Goal: Task Accomplishment & Management: Manage account settings

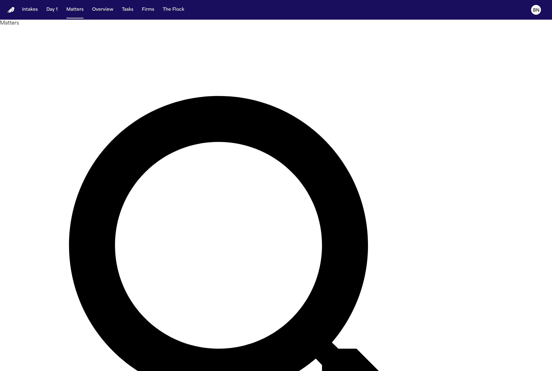
paste input "**********"
type input "**********"
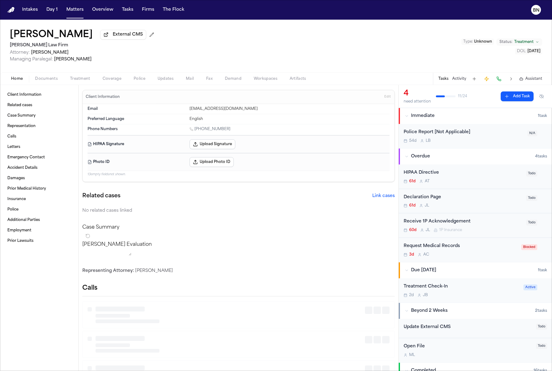
click at [116, 81] on span "Coverage" at bounding box center [112, 78] width 19 height 5
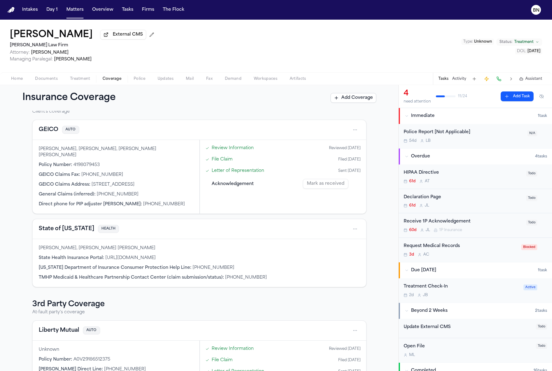
scroll to position [41, 0]
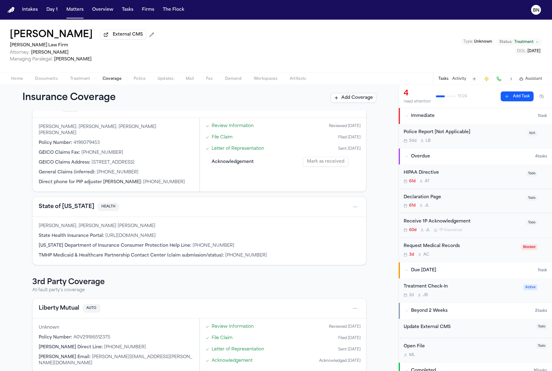
click at [120, 42] on div "[PERSON_NAME] External CMS [PERSON_NAME] Law Firm Attorney: [PERSON_NAME] Manag…" at bounding box center [83, 45] width 147 height 33
click at [118, 36] on span "External CMS" at bounding box center [128, 35] width 30 height 6
click at [202, 25] on div "[PERSON_NAME] External CMS [PERSON_NAME] Law Firm Attorney: [PERSON_NAME] Manag…" at bounding box center [276, 46] width 552 height 53
click at [125, 14] on button "Tasks" at bounding box center [127, 9] width 16 height 11
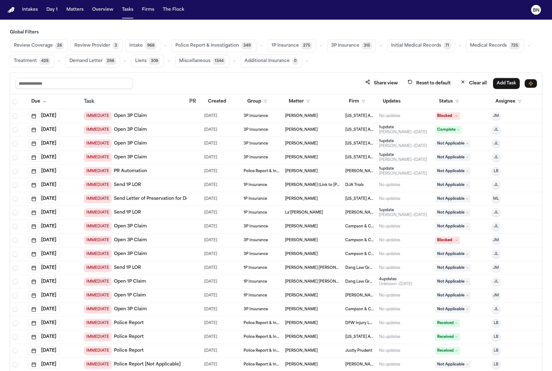
click at [163, 46] on icon "button" at bounding box center [165, 46] width 4 height 4
click at [268, 81] on div "Share view Reset to default Clear all Add Task" at bounding box center [276, 83] width 522 height 11
click at [319, 45] on icon "button" at bounding box center [321, 46] width 4 height 4
click at [300, 66] on button "Open Claim 24" at bounding box center [298, 61] width 61 height 12
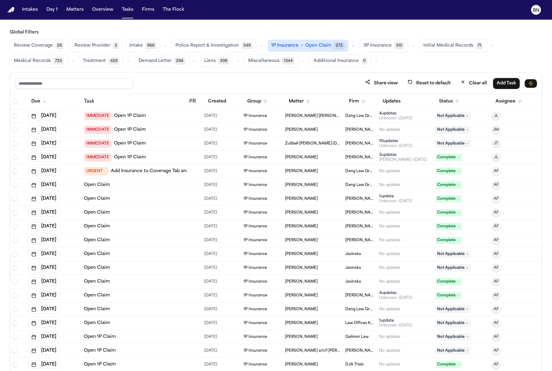
click at [217, 100] on button "Created" at bounding box center [216, 101] width 25 height 11
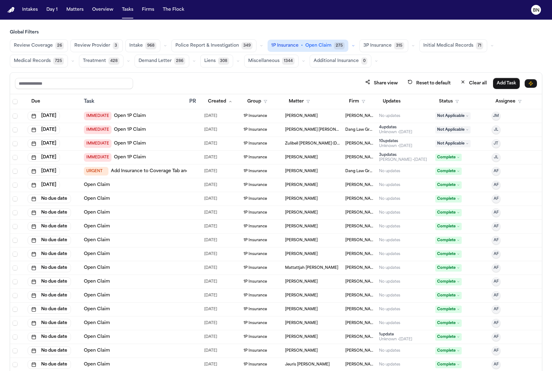
click at [440, 98] on button "Status" at bounding box center [448, 101] width 27 height 11
click at [450, 138] on button "Active" at bounding box center [447, 139] width 17 height 8
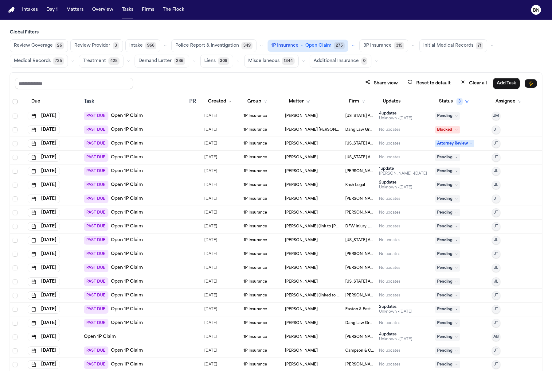
click at [15, 101] on span "Select all" at bounding box center [15, 101] width 5 height 5
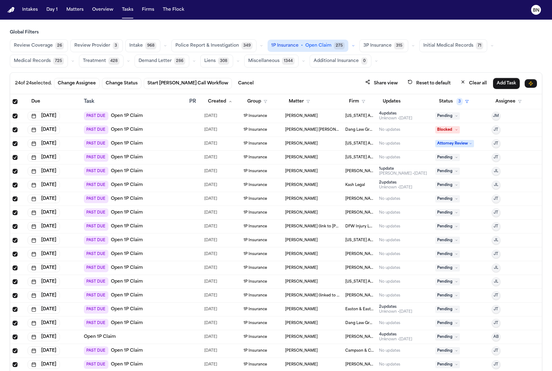
click at [44, 48] on span "Review Coverage" at bounding box center [33, 46] width 39 height 6
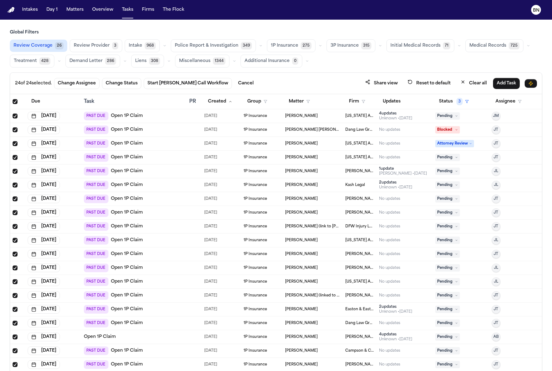
click at [233, 62] on icon "button" at bounding box center [235, 61] width 4 height 4
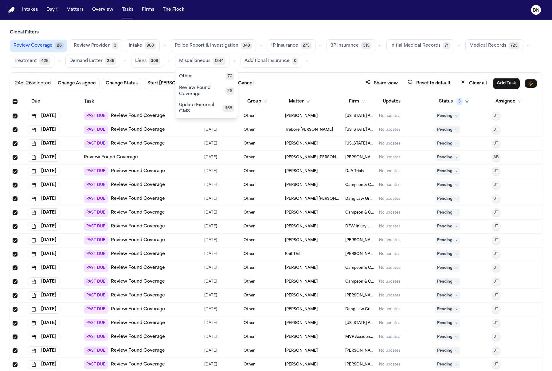
click at [213, 90] on span "Review Found Coverage" at bounding box center [202, 91] width 46 height 12
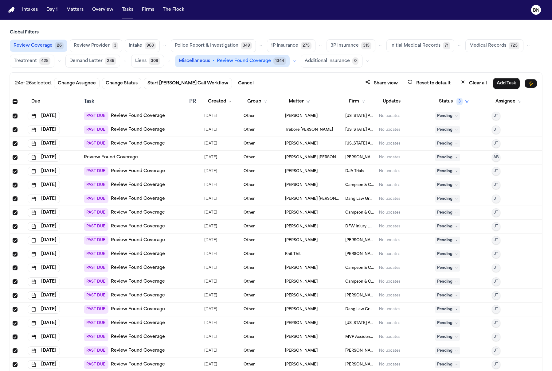
click at [291, 63] on button "button" at bounding box center [294, 60] width 7 height 7
click at [211, 104] on button "Update External CMS 1168" at bounding box center [210, 101] width 70 height 12
click at [525, 46] on button "button" at bounding box center [528, 45] width 7 height 7
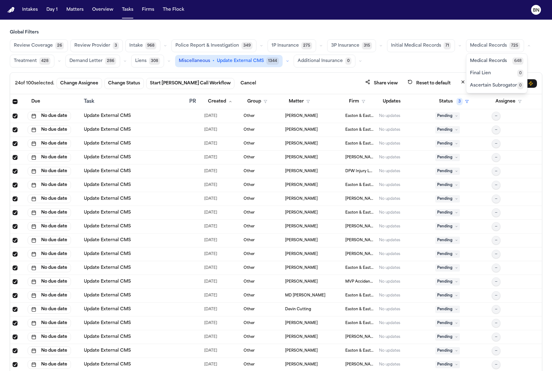
click at [60, 62] on button "button" at bounding box center [59, 60] width 7 height 7
click at [56, 80] on span "Treatment Check-In" at bounding box center [35, 79] width 42 height 12
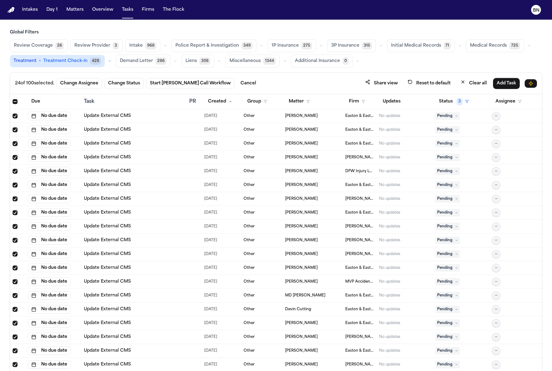
click at [163, 44] on icon "button" at bounding box center [165, 46] width 4 height 4
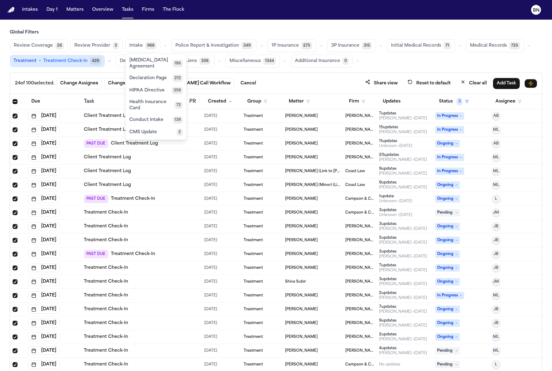
click at [152, 117] on span "Conduct Intake" at bounding box center [146, 120] width 34 height 6
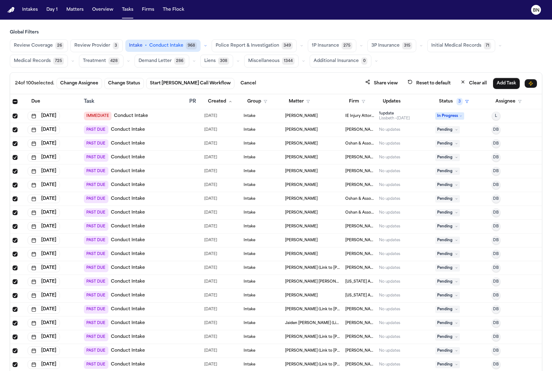
click at [204, 46] on icon "button" at bounding box center [206, 46] width 4 height 4
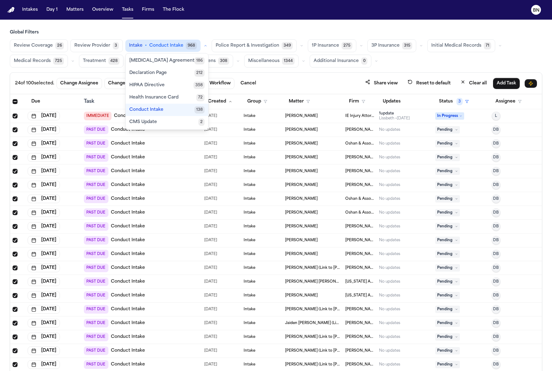
click at [359, 47] on icon "button" at bounding box center [361, 46] width 4 height 4
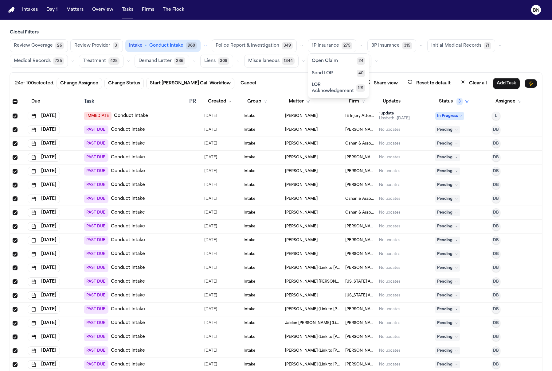
click at [417, 43] on button "button" at bounding box center [420, 45] width 7 height 7
click at [303, 82] on div "24 of 100 selected. Change Assignee Change Status Start [PERSON_NAME] Call Work…" at bounding box center [276, 83] width 522 height 11
click at [301, 45] on icon "button" at bounding box center [302, 45] width 2 height 1
click at [292, 76] on div "24 of 100 selected. Change Assignee Change Status Start [PERSON_NAME] Call Work…" at bounding box center [276, 84] width 532 height 22
click at [298, 47] on button "button" at bounding box center [301, 45] width 7 height 7
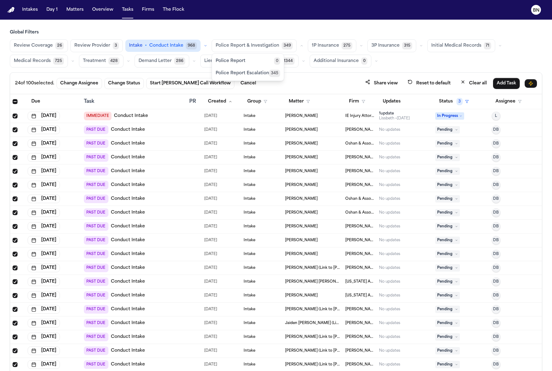
click at [295, 37] on div "Global Filters Review Coverage 26 Review Provider 3 Intake • Conduct Intake 968…" at bounding box center [276, 48] width 532 height 38
click at [44, 41] on button "Review Coverage 26" at bounding box center [39, 45] width 58 height 13
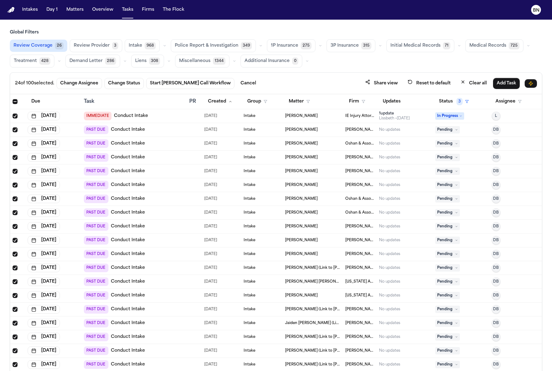
click at [516, 40] on div "Medical Records 725" at bounding box center [498, 45] width 67 height 13
click at [527, 44] on icon "button" at bounding box center [529, 46] width 4 height 4
click at [492, 59] on span "Medical Records" at bounding box center [487, 61] width 37 height 6
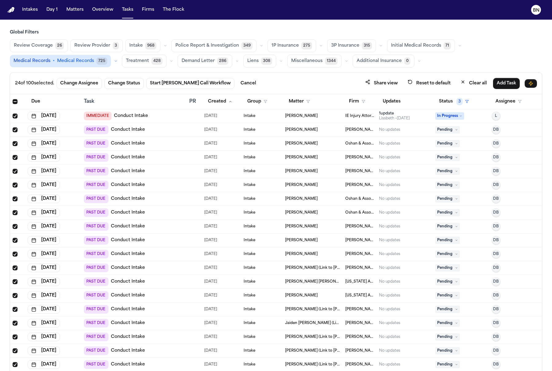
click at [358, 102] on button "Firm" at bounding box center [357, 101] width 24 height 11
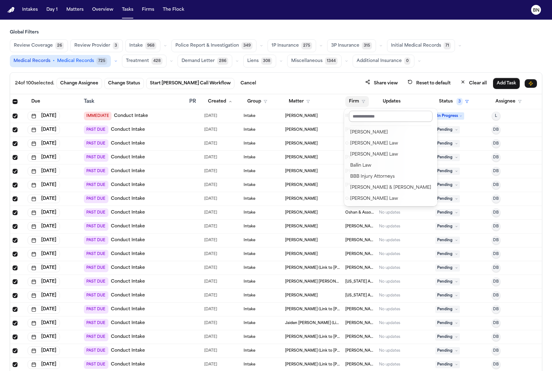
click at [382, 118] on input "text" at bounding box center [391, 116] width 84 height 11
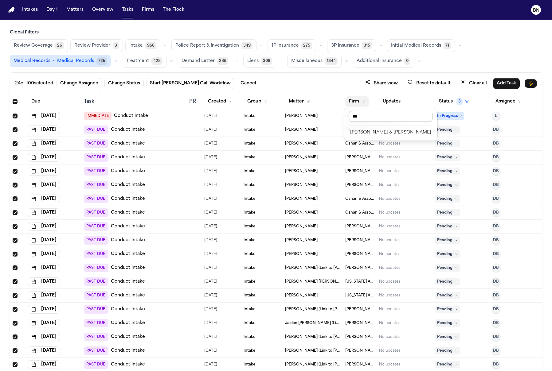
type input "****"
drag, startPoint x: 358, startPoint y: 98, endPoint x: 358, endPoint y: 102, distance: 4.0
click at [358, 98] on button "Firm" at bounding box center [357, 101] width 24 height 11
click at [373, 130] on div "[PERSON_NAME] & [PERSON_NAME]" at bounding box center [390, 132] width 81 height 7
click at [149, 47] on span "968" at bounding box center [150, 45] width 11 height 7
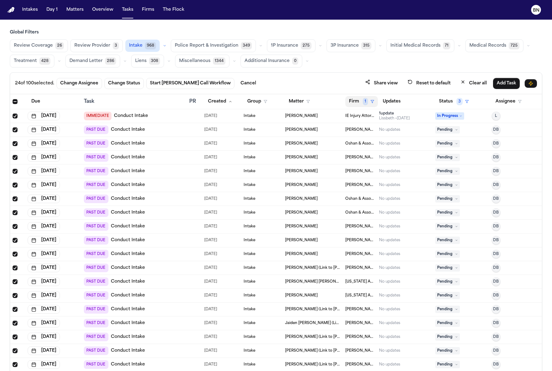
click at [367, 99] on span "1" at bounding box center [365, 101] width 5 height 7
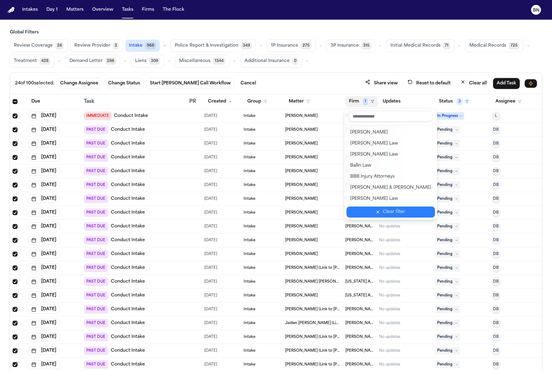
click at [388, 211] on div "Clear filter" at bounding box center [394, 212] width 22 height 7
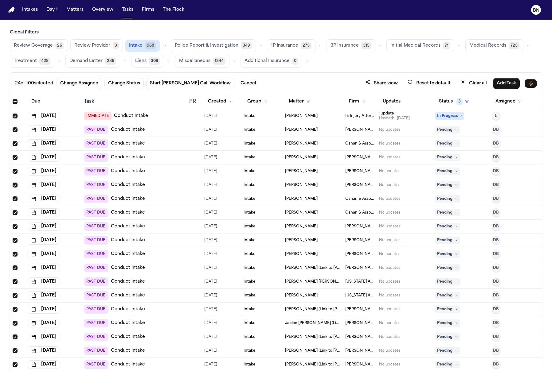
click at [363, 101] on icon "button" at bounding box center [364, 102] width 4 height 4
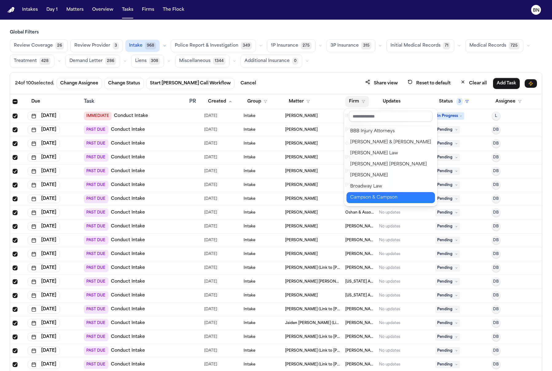
scroll to position [44, 0]
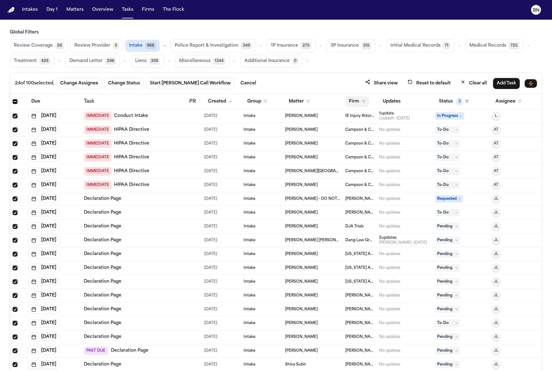
click at [366, 99] on button "Firm" at bounding box center [357, 101] width 24 height 11
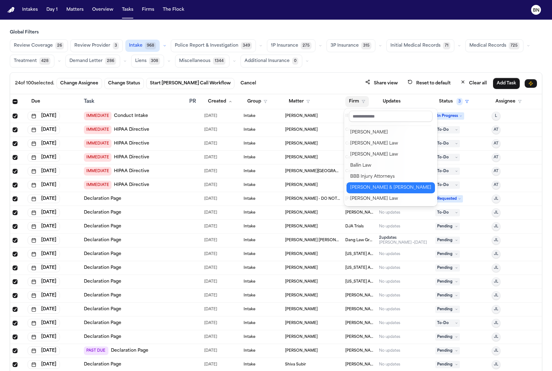
click at [379, 186] on div "[PERSON_NAME] & [PERSON_NAME]" at bounding box center [390, 187] width 81 height 7
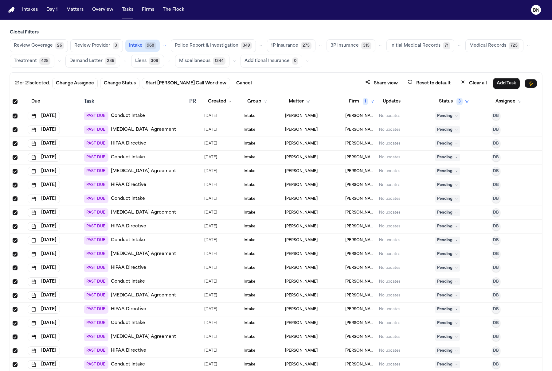
click at [115, 88] on div "21 of 21 selected. Change Assignee Change Status Start [PERSON_NAME] Call Workf…" at bounding box center [276, 84] width 532 height 22
click at [116, 86] on button "Change Status" at bounding box center [119, 83] width 39 height 11
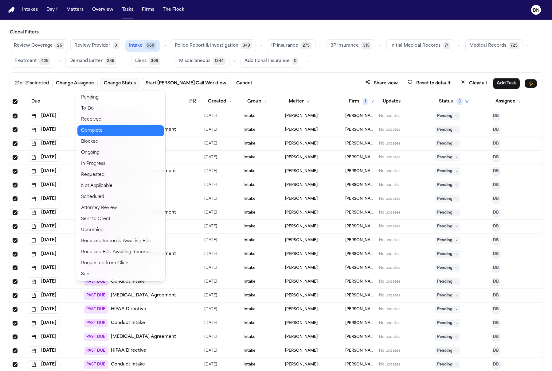
click at [135, 126] on button "Complete" at bounding box center [120, 130] width 87 height 11
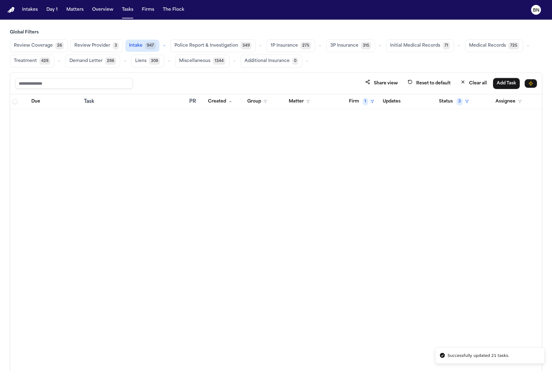
click at [62, 46] on span "26" at bounding box center [59, 45] width 9 height 7
click at [174, 37] on div "Global Filters Review Coverage 26 Review Provider 3 Intake 947 Police Report & …" at bounding box center [276, 48] width 532 height 38
click at [174, 40] on button "Police Report & Investigation 349" at bounding box center [212, 45] width 85 height 13
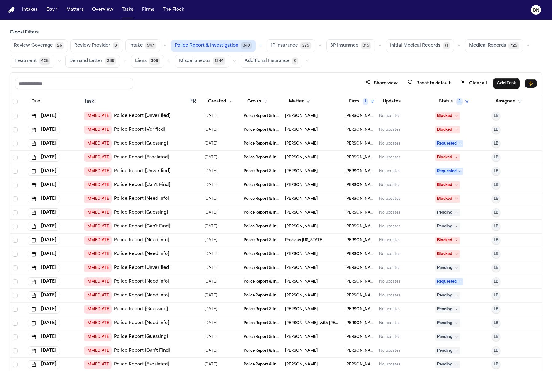
click at [300, 49] on button "1P Insurance 275" at bounding box center [291, 45] width 49 height 13
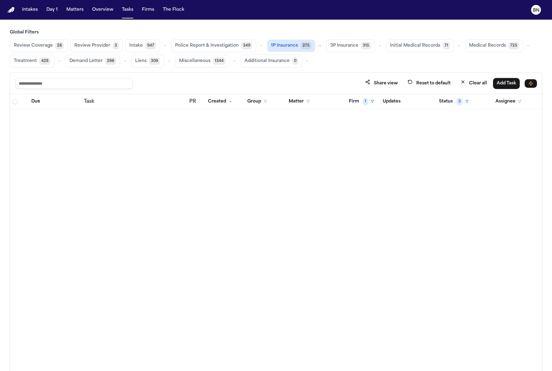
click at [351, 53] on div "Review Coverage 26 Review Provider 3 Intake 947 Police Report & Investigation 3…" at bounding box center [276, 53] width 532 height 28
click at [353, 44] on button "3P Insurance 315" at bounding box center [350, 45] width 49 height 13
click at [417, 43] on span "Initial Medical Records" at bounding box center [415, 46] width 50 height 6
click at [473, 49] on span "Medical Records" at bounding box center [487, 46] width 37 height 6
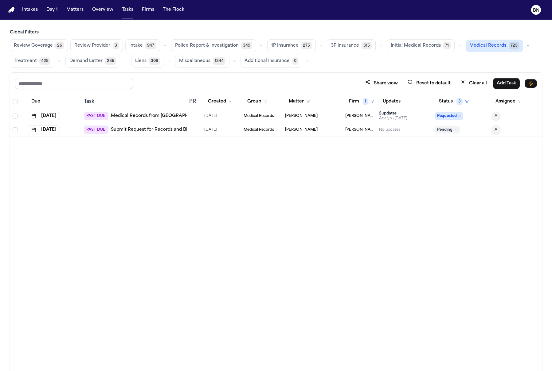
click at [39, 61] on span "428" at bounding box center [44, 60] width 11 height 7
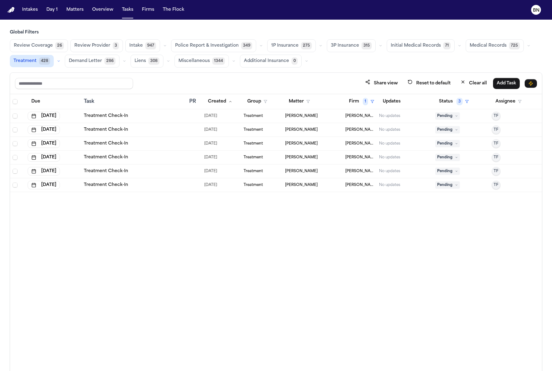
drag, startPoint x: 110, startPoint y: 59, endPoint x: 94, endPoint y: 104, distance: 47.2
click at [94, 104] on div "Global Filters Review Coverage 26 Review Provider 3 Intake 947 Police Report & …" at bounding box center [276, 213] width 532 height 369
click at [15, 100] on span "Select all" at bounding box center [15, 101] width 5 height 5
click at [112, 82] on button "Change Status" at bounding box center [115, 83] width 39 height 11
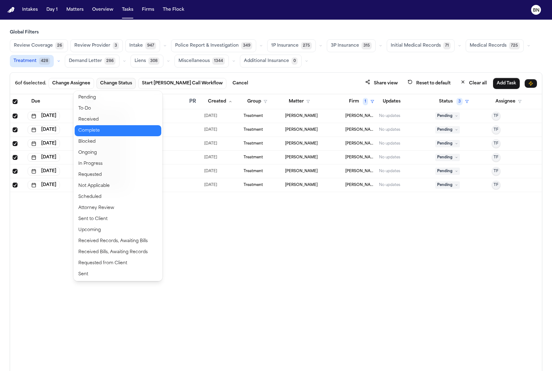
click at [139, 127] on button "Complete" at bounding box center [118, 130] width 87 height 11
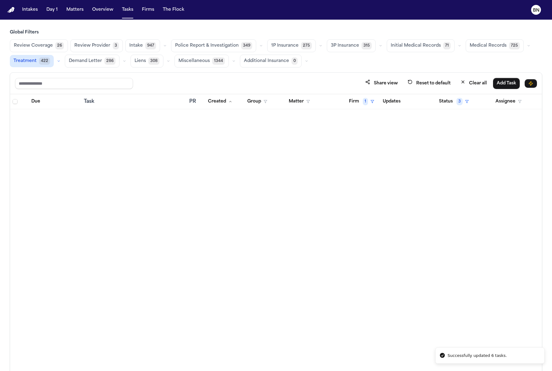
click at [104, 63] on span "286" at bounding box center [109, 60] width 11 height 7
click at [139, 64] on button "Liens 308" at bounding box center [147, 61] width 33 height 13
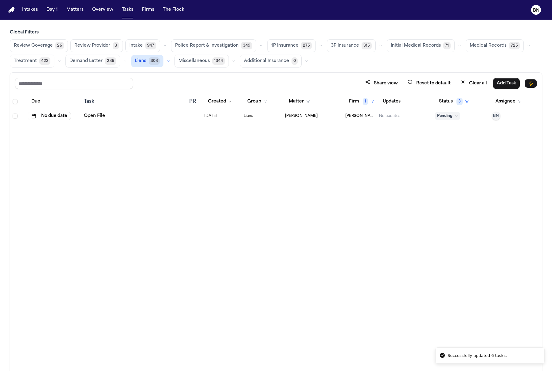
click at [174, 64] on button "Miscellaneous 1344" at bounding box center [201, 61] width 54 height 13
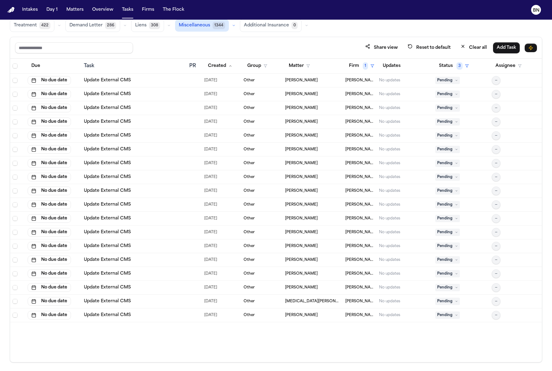
scroll to position [33, 0]
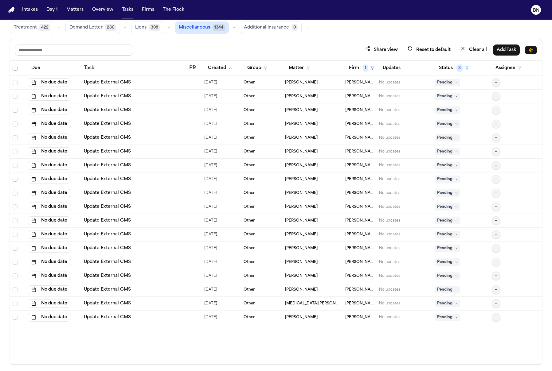
click at [15, 67] on span "Select all" at bounding box center [15, 68] width 5 height 5
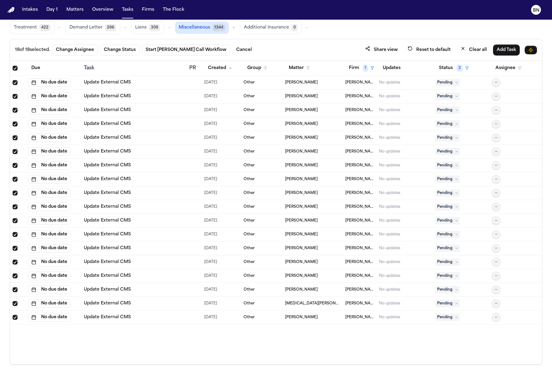
scroll to position [0, 0]
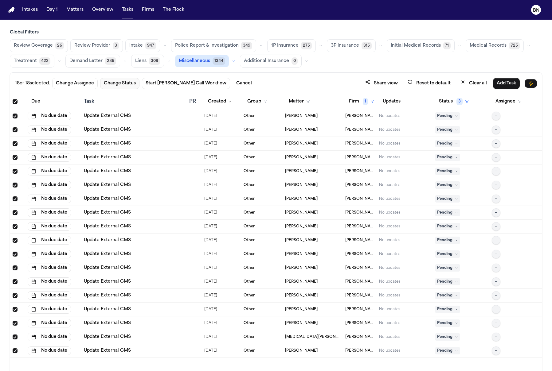
click at [104, 87] on button "Change Status" at bounding box center [119, 83] width 39 height 11
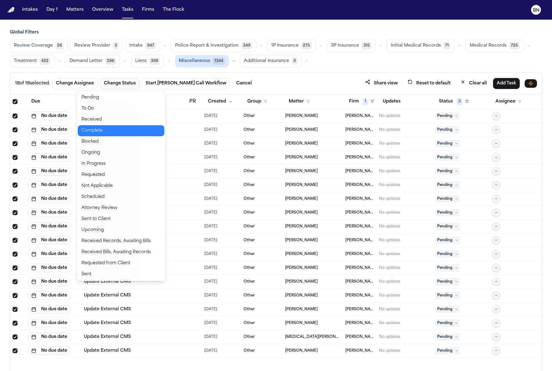
click at [137, 125] on button "Complete" at bounding box center [121, 130] width 87 height 11
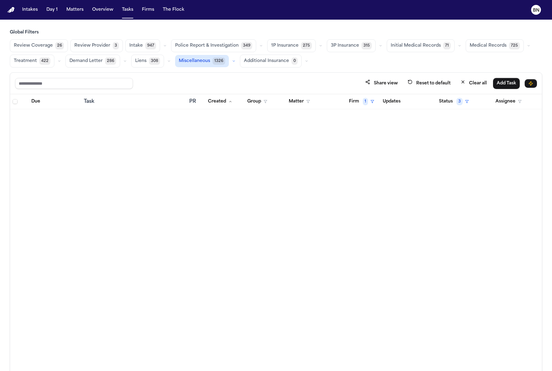
click at [253, 27] on main "Global Filters Review Coverage 26 Review Provider 3 Intake 947 Police Report & …" at bounding box center [276, 196] width 552 height 352
click at [261, 45] on div "Review Coverage 26 Review Provider 3 Intake 947 Police Report & Investigation 3…" at bounding box center [276, 53] width 532 height 28
click at [258, 45] on button "button" at bounding box center [260, 45] width 7 height 7
click at [217, 78] on button "Police Report Escalation 345" at bounding box center [207, 73] width 72 height 12
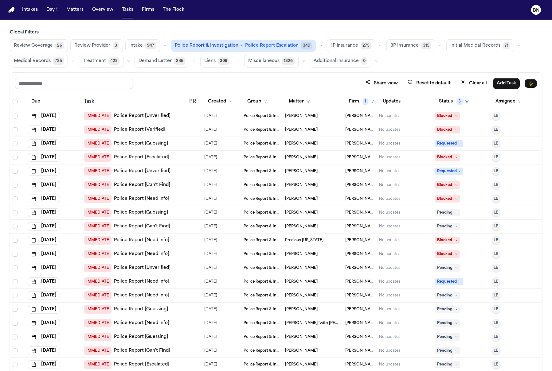
click at [356, 104] on button "Firm 1" at bounding box center [361, 101] width 33 height 11
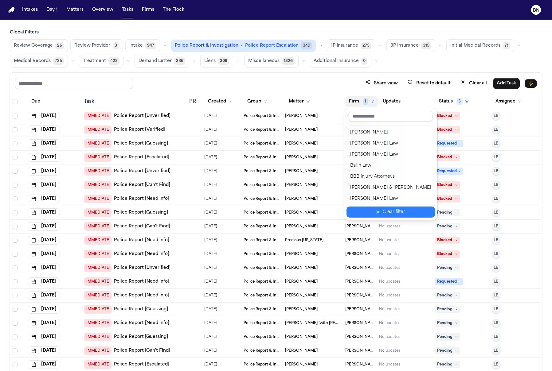
click at [377, 209] on button "Clear filter" at bounding box center [391, 212] width 88 height 11
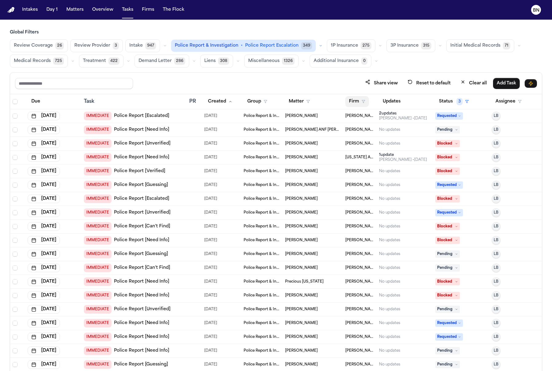
click at [363, 105] on button "Firm" at bounding box center [357, 101] width 24 height 11
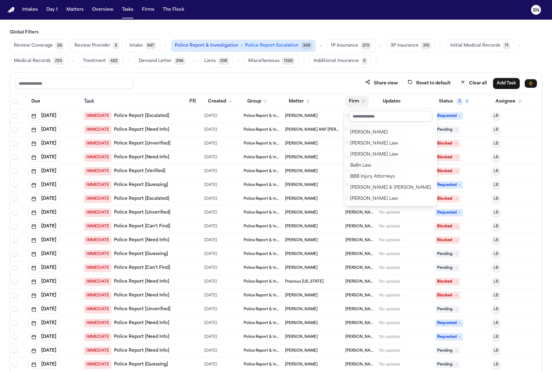
click at [370, 115] on input "text" at bounding box center [391, 116] width 84 height 11
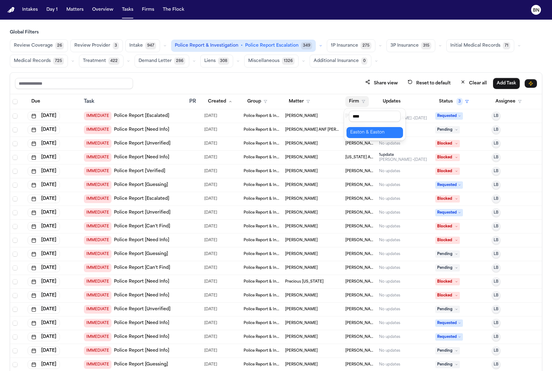
type input "****"
click at [368, 134] on div "Easton & Easton" at bounding box center [374, 132] width 49 height 7
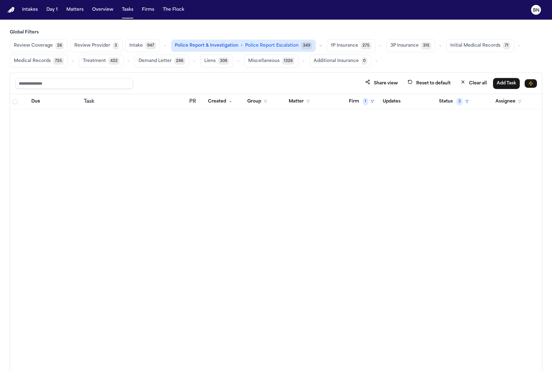
click at [163, 45] on icon "button" at bounding box center [165, 46] width 4 height 4
click at [230, 75] on div "Share view Reset to default Clear all Add Task" at bounding box center [276, 84] width 532 height 22
click at [302, 60] on icon "button" at bounding box center [304, 61] width 4 height 4
click at [194, 76] on div "Share view Reset to default Clear all Add Task" at bounding box center [276, 84] width 532 height 22
click at [190, 63] on button "button" at bounding box center [193, 60] width 7 height 7
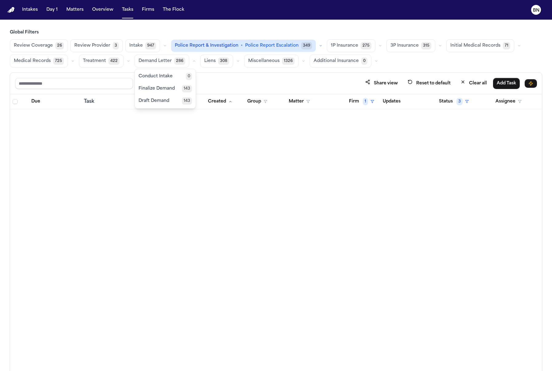
click at [182, 89] on span "143" at bounding box center [187, 88] width 10 height 7
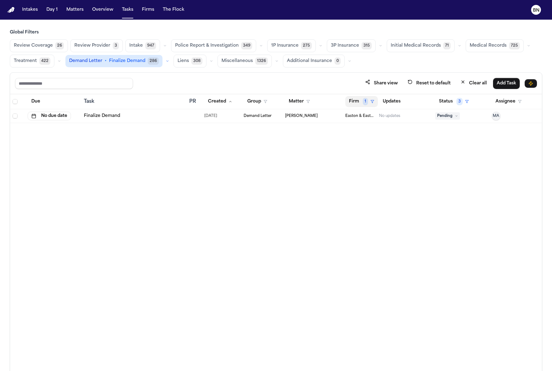
click at [355, 97] on button "Firm 1" at bounding box center [361, 101] width 33 height 11
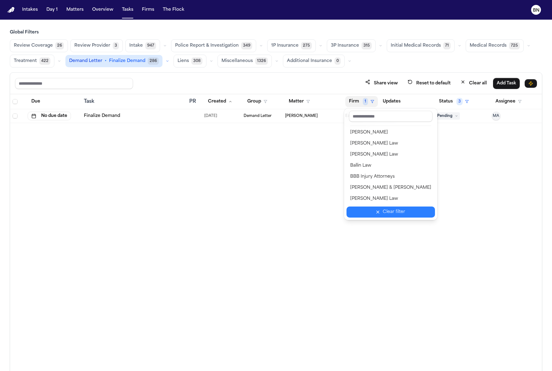
click at [389, 214] on div "Clear filter" at bounding box center [394, 212] width 22 height 7
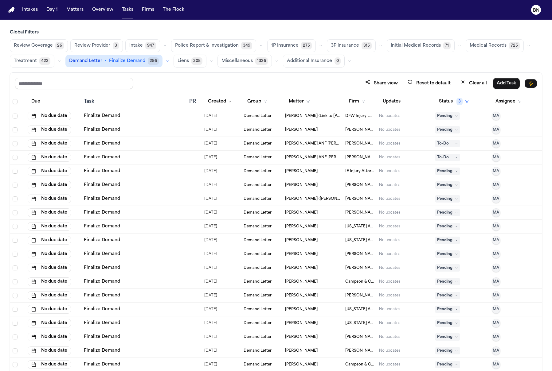
click at [163, 35] on h3 "Global Filters" at bounding box center [276, 32] width 532 height 6
click at [104, 12] on button "Overview" at bounding box center [103, 9] width 26 height 11
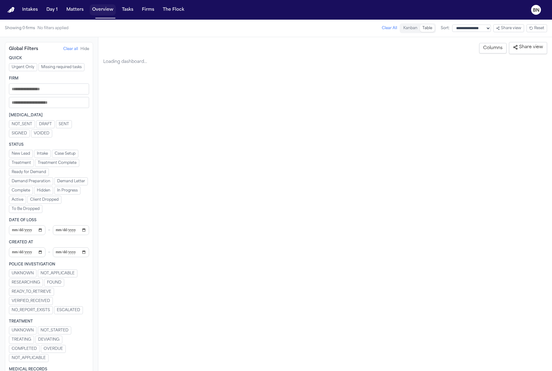
click at [78, 8] on button "Matters" at bounding box center [75, 9] width 22 height 11
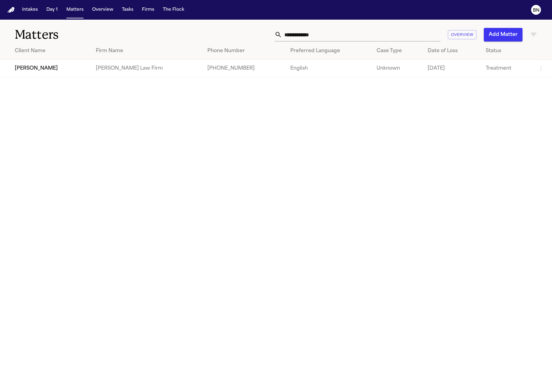
click at [372, 44] on th "Case Type" at bounding box center [397, 51] width 51 height 18
click at [369, 43] on th "Case Type ↓" at bounding box center [396, 51] width 54 height 18
click at [372, 43] on th "Case Type" at bounding box center [397, 51] width 51 height 18
click at [365, 37] on input "**********" at bounding box center [361, 35] width 159 height 14
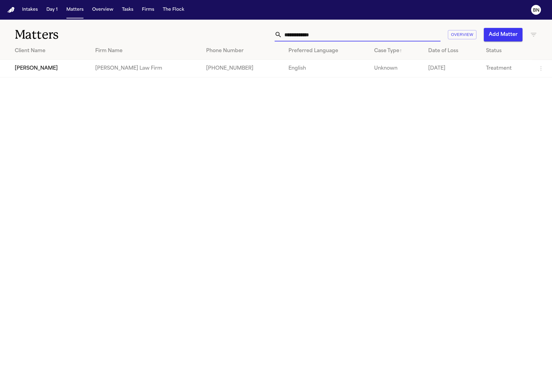
click at [365, 37] on input "**********" at bounding box center [361, 35] width 159 height 14
paste input "text"
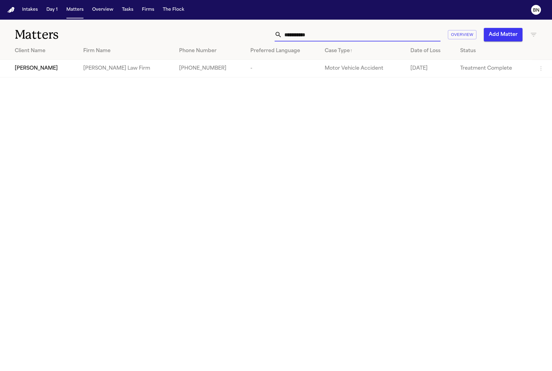
type input "**********"
click at [27, 56] on th "Client Name" at bounding box center [39, 51] width 78 height 18
click at [30, 65] on span "[PERSON_NAME]" at bounding box center [36, 68] width 43 height 7
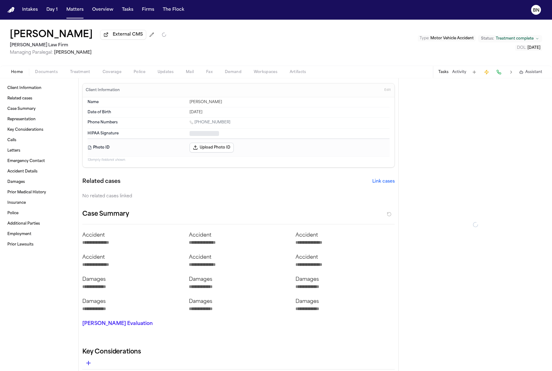
type textarea "*"
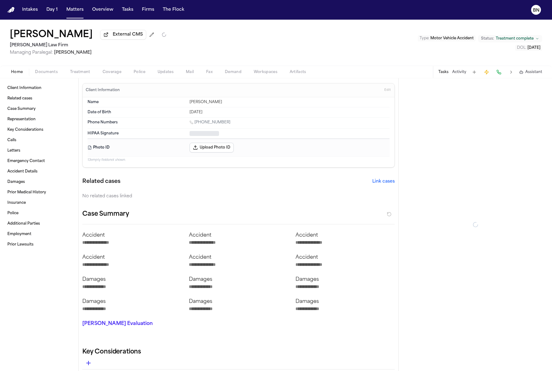
type textarea "*"
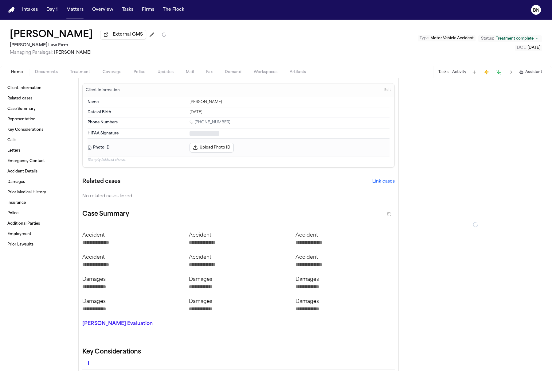
type textarea "*"
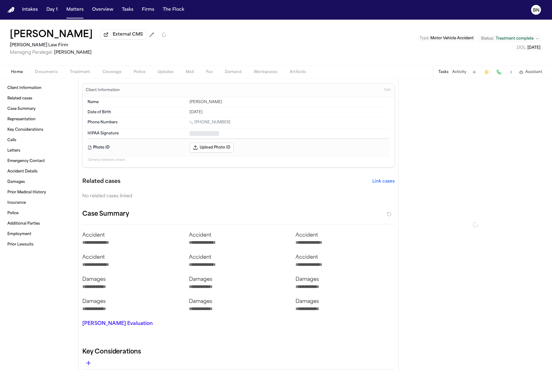
type textarea "*"
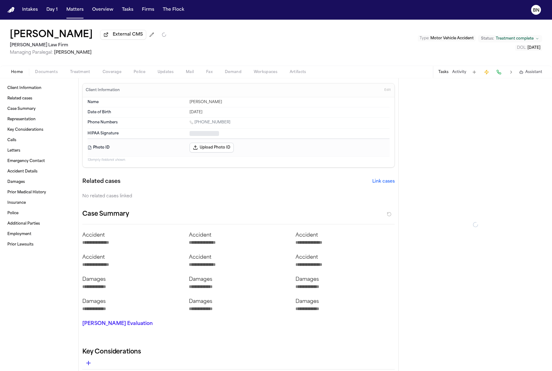
type textarea "*"
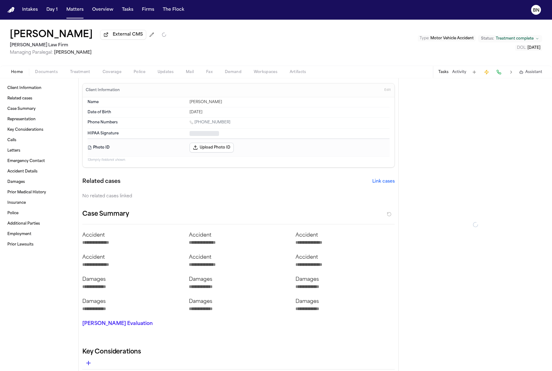
type textarea "*"
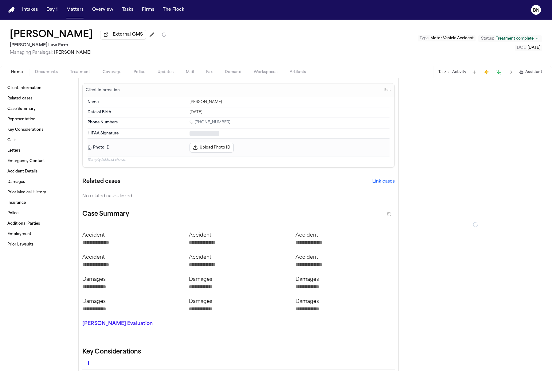
type textarea "*"
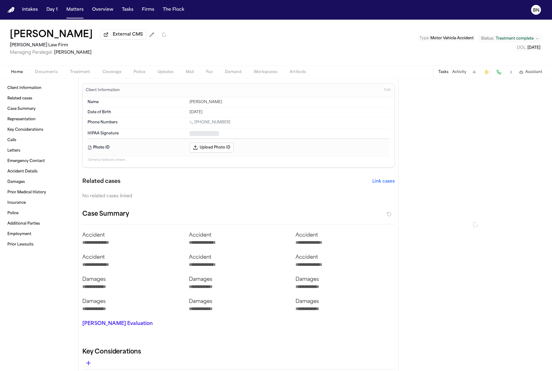
type textarea "*"
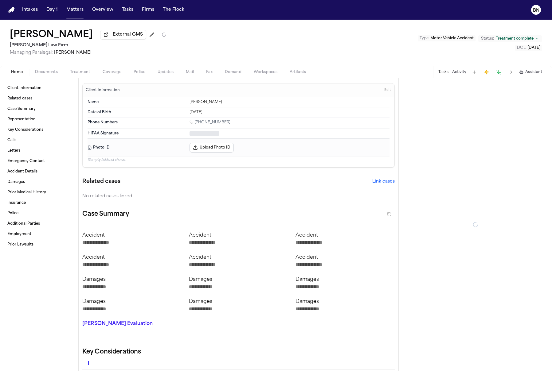
type textarea "*"
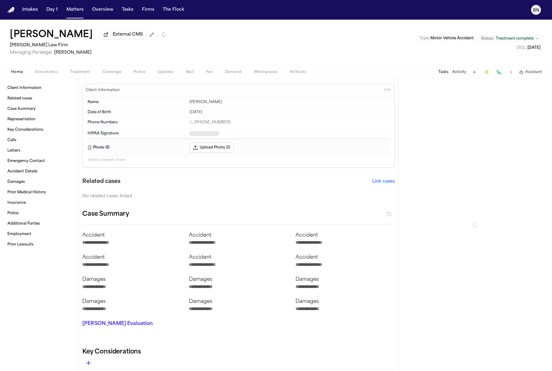
type textarea "*"
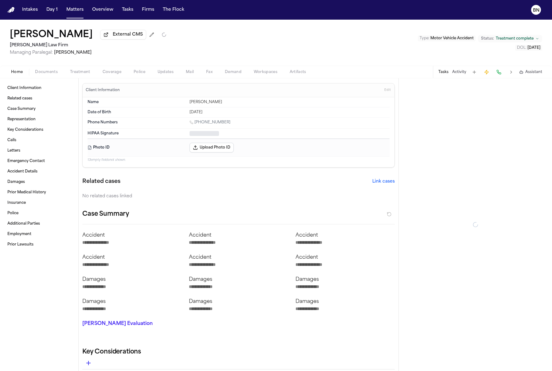
type textarea "*"
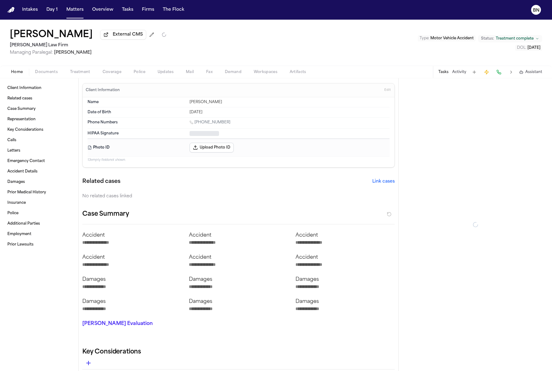
type textarea "*"
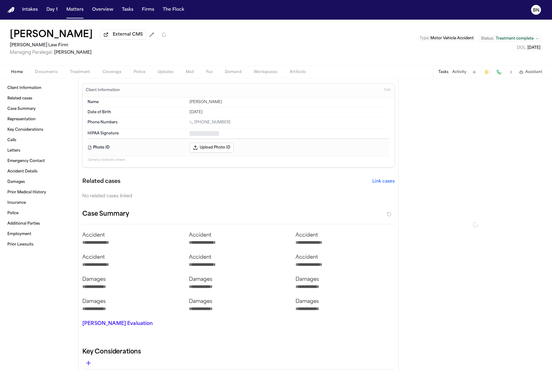
type textarea "*"
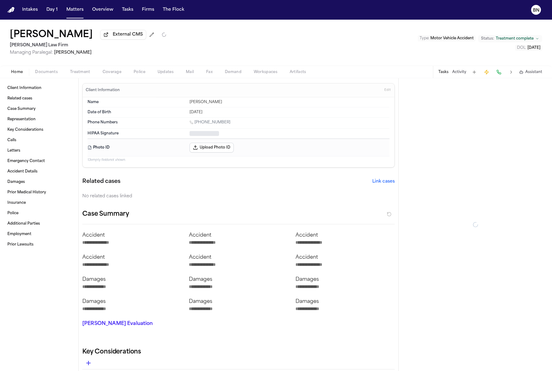
type textarea "*"
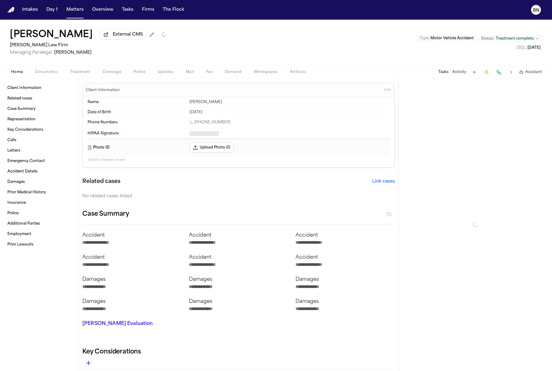
type textarea "*"
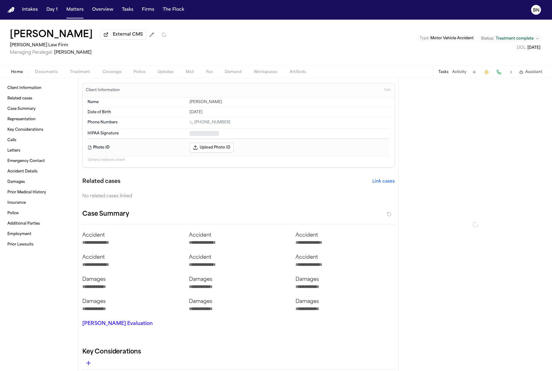
type textarea "*"
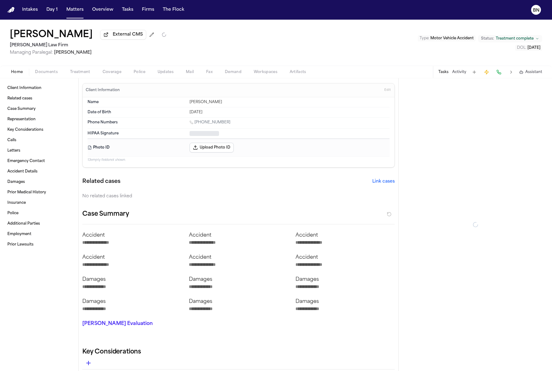
type textarea "*"
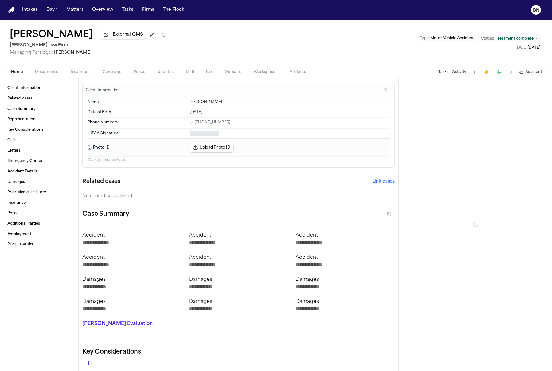
type textarea "*"
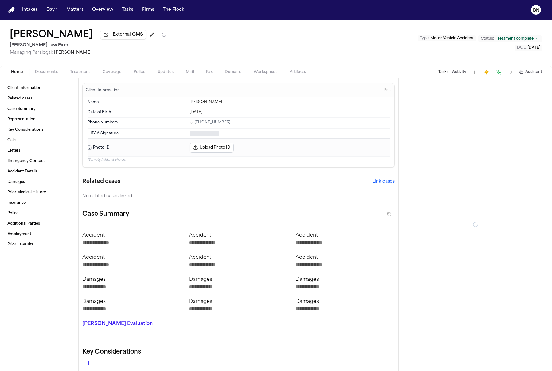
type textarea "*"
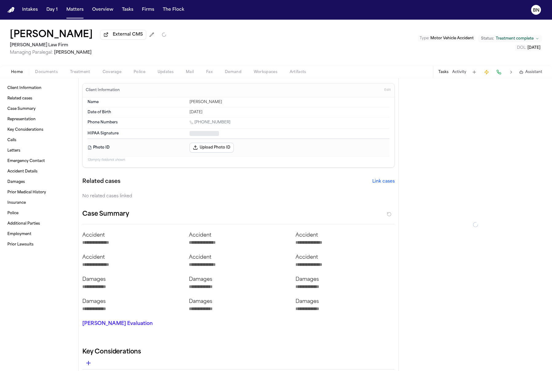
type textarea "*"
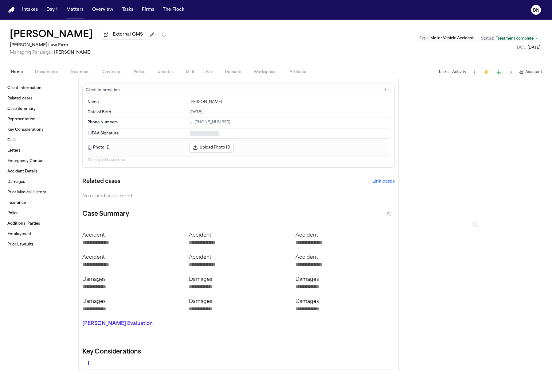
type textarea "*"
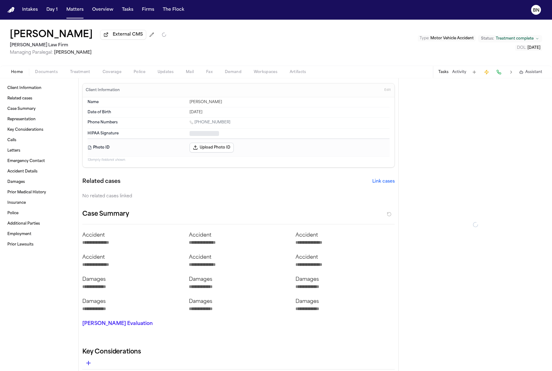
type textarea "*"
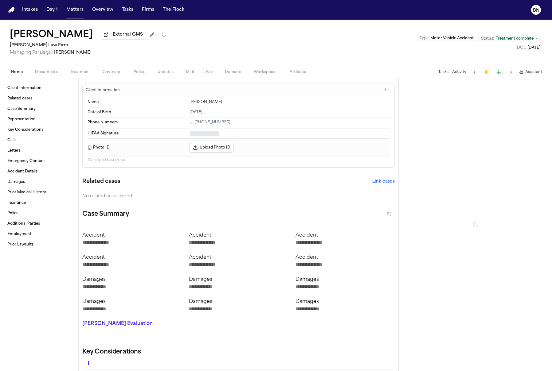
type textarea "*"
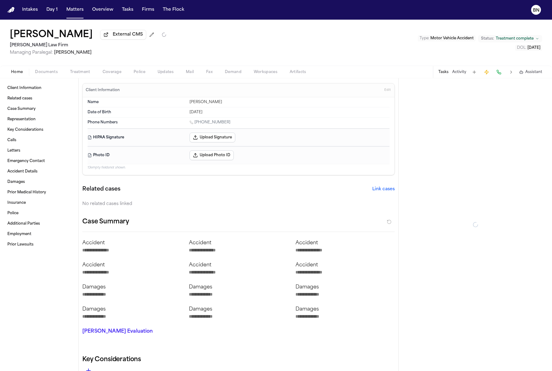
type textarea "*"
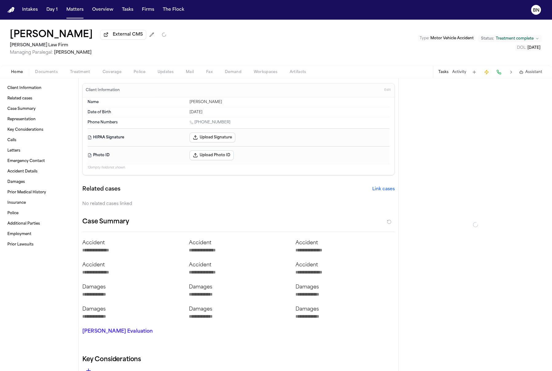
type textarea "*"
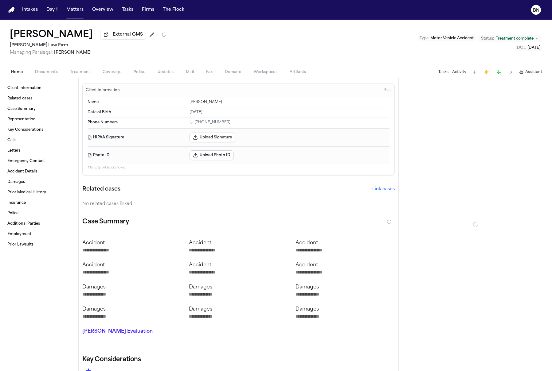
type textarea "*"
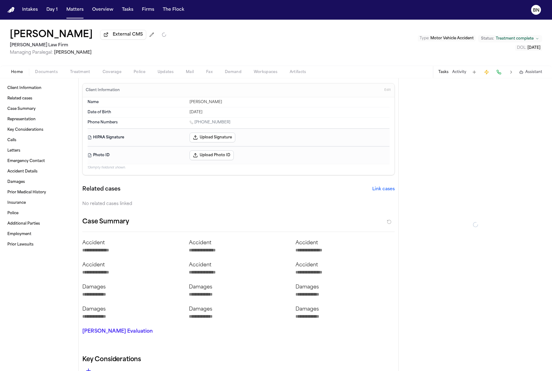
type textarea "*"
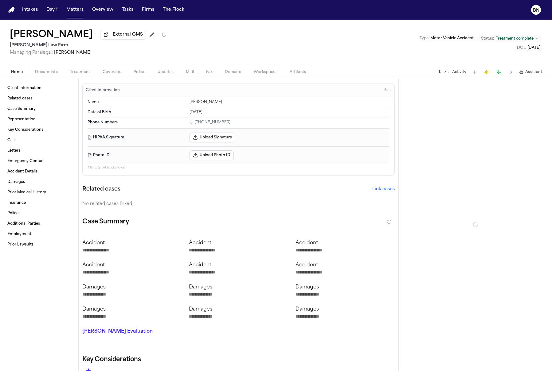
type textarea "*"
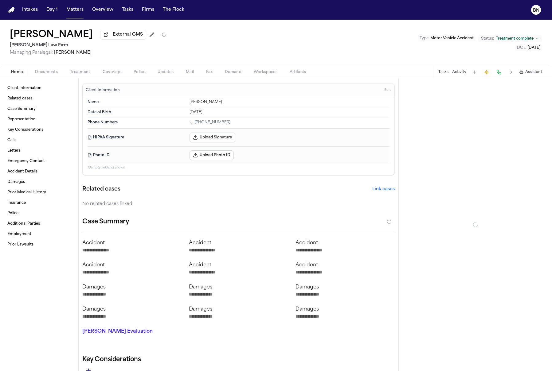
type textarea "*"
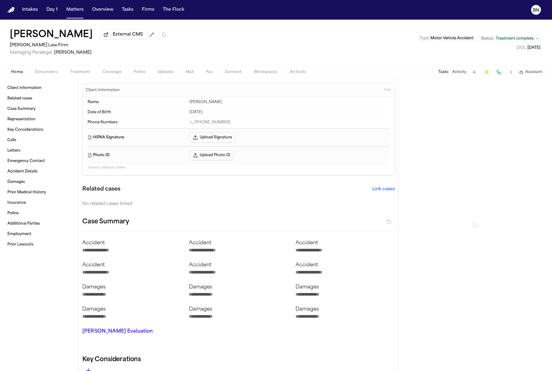
type textarea "*"
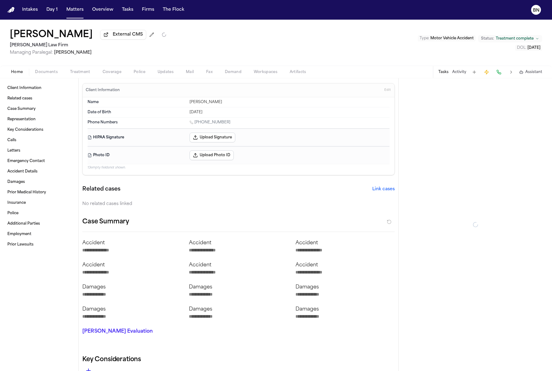
type textarea "*"
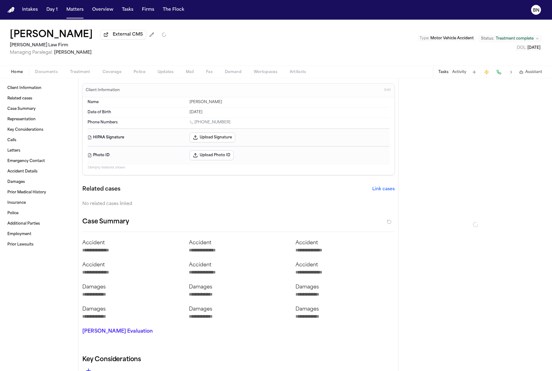
type textarea "*"
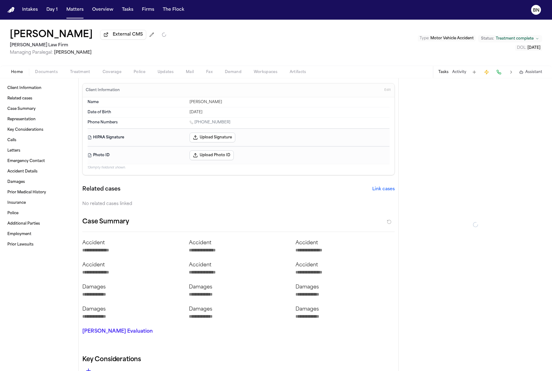
type textarea "*"
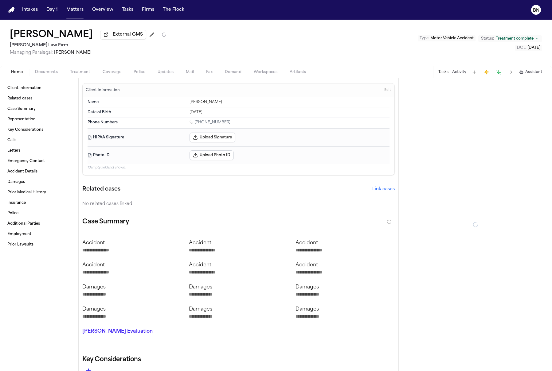
type textarea "*"
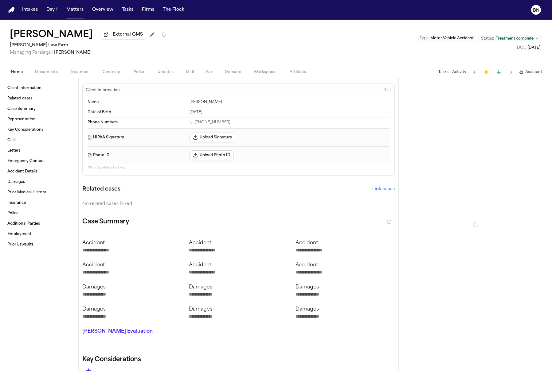
type textarea "*"
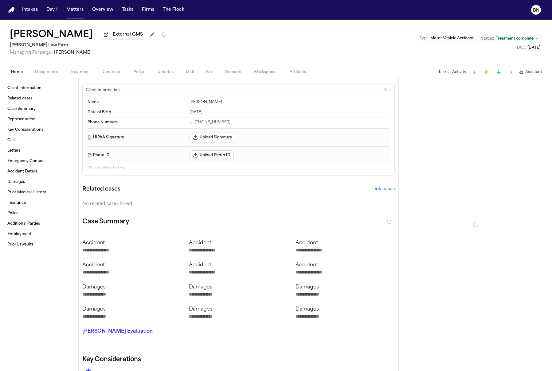
type textarea "*"
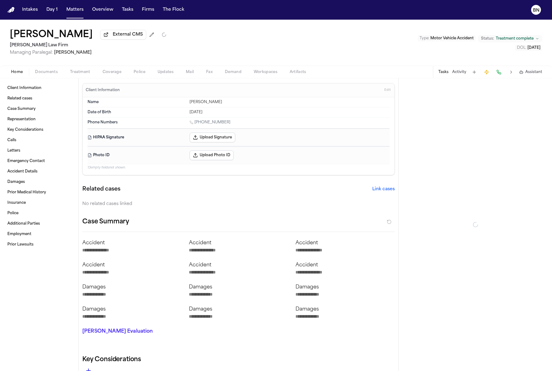
type textarea "*"
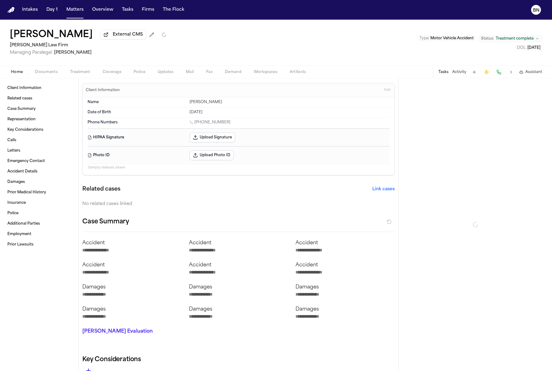
type textarea "*"
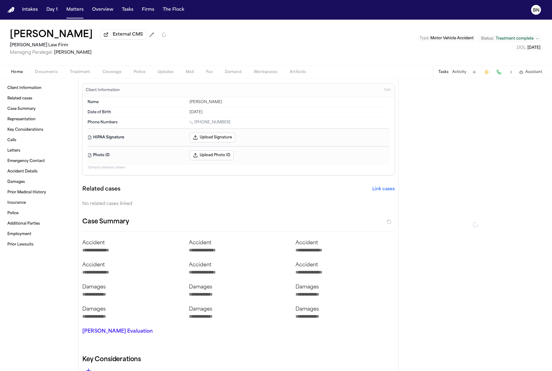
type textarea "*"
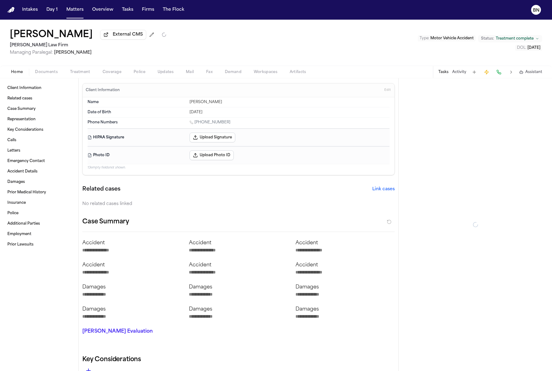
type textarea "*"
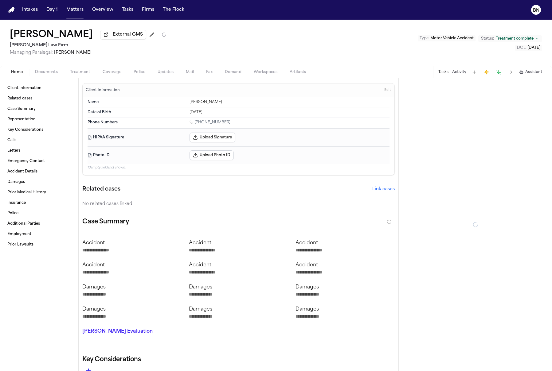
type textarea "*"
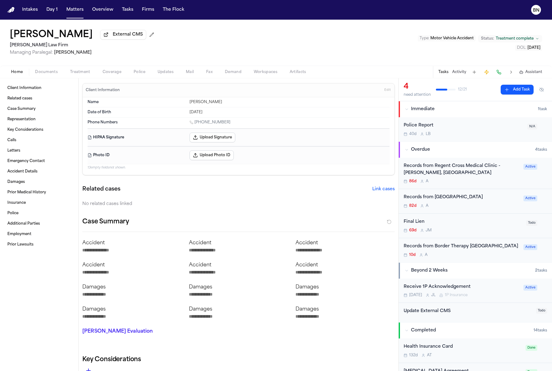
click at [113, 69] on div "Home Documents Treatment Coverage Police Updates Mail Fax Demand Workspaces Art…" at bounding box center [276, 72] width 552 height 12
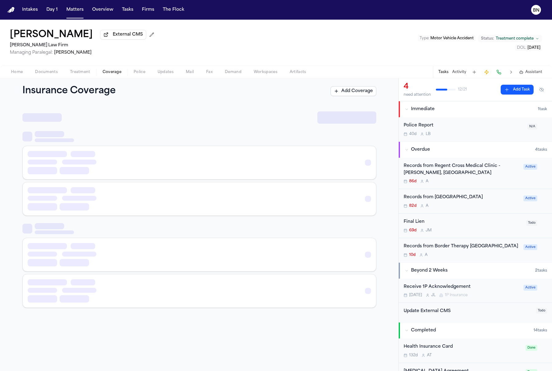
click at [113, 74] on span "Coverage" at bounding box center [112, 72] width 19 height 5
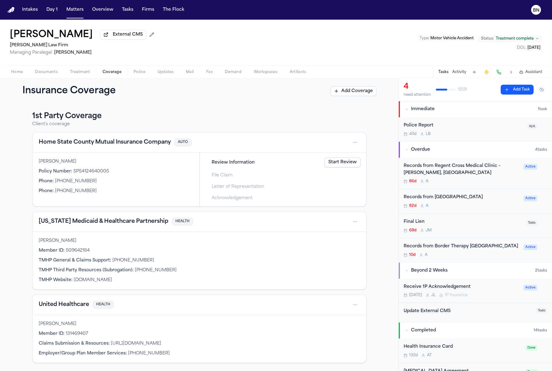
scroll to position [111, 0]
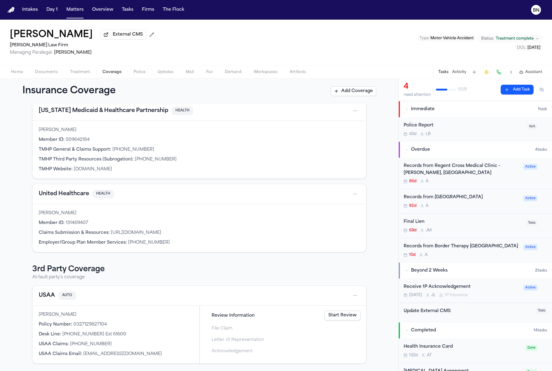
click at [46, 71] on span "Documents" at bounding box center [46, 72] width 23 height 5
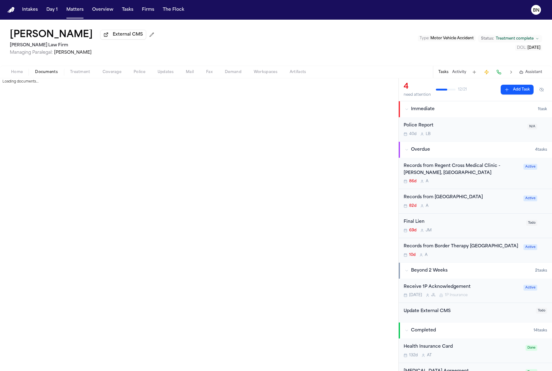
click at [47, 77] on div "Home Documents Treatment Coverage Police Updates Mail Fax Demand Workspaces Art…" at bounding box center [276, 72] width 552 height 12
